Goal: Complete application form: Complete application form

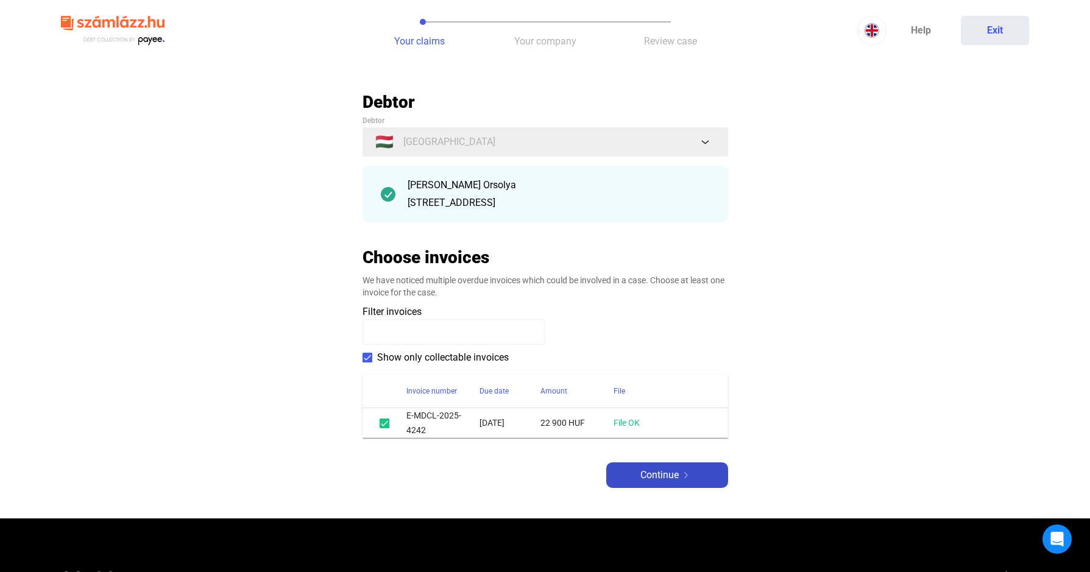
click at [661, 472] on span "Continue" at bounding box center [659, 475] width 38 height 15
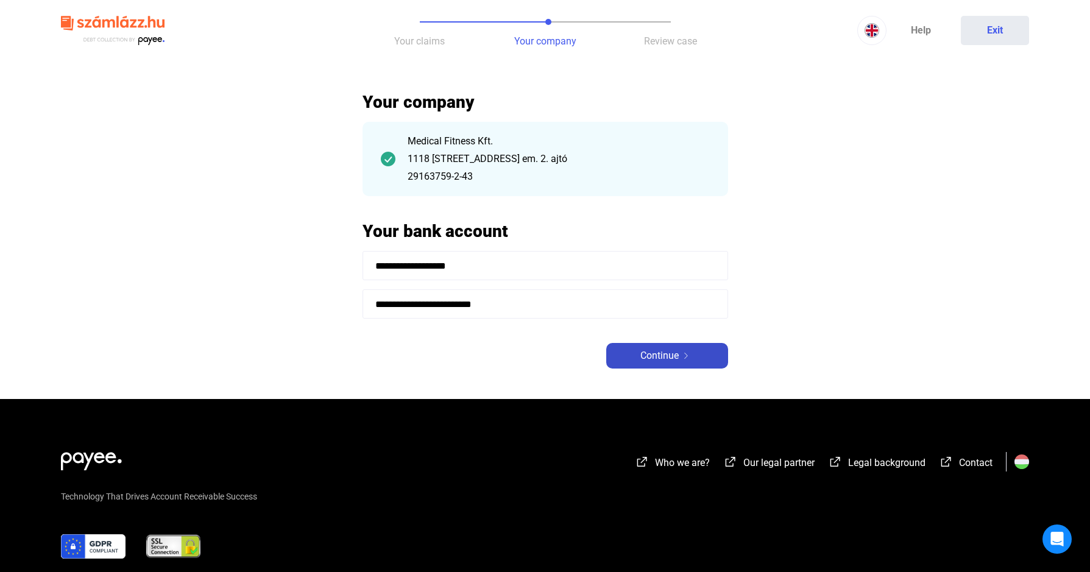
click at [659, 361] on span "Continue" at bounding box center [659, 356] width 38 height 15
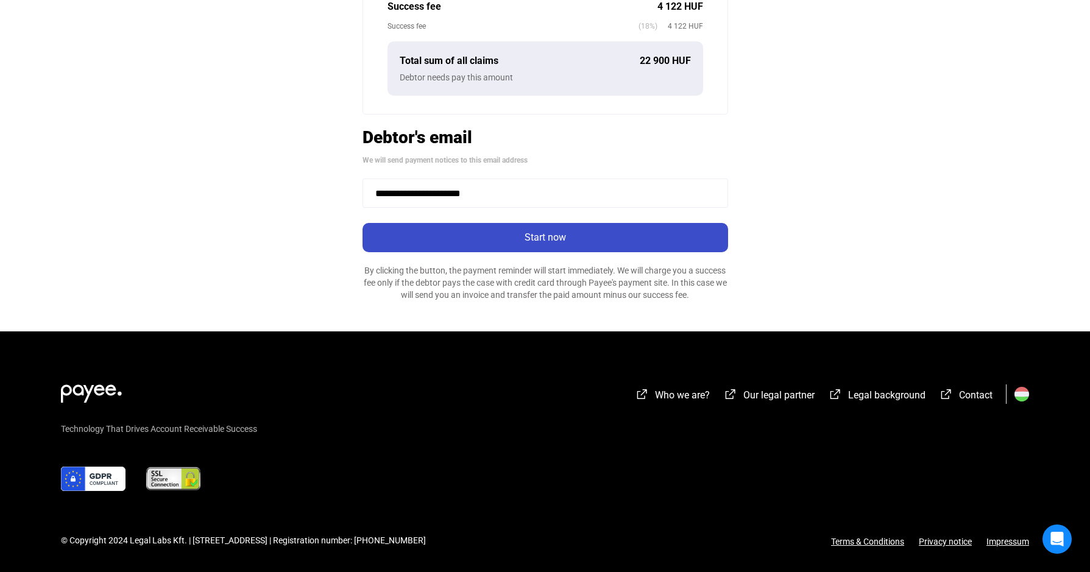
scroll to position [360, 0]
click at [542, 240] on div "Start now" at bounding box center [545, 237] width 358 height 15
